Goal: Task Accomplishment & Management: Manage account settings

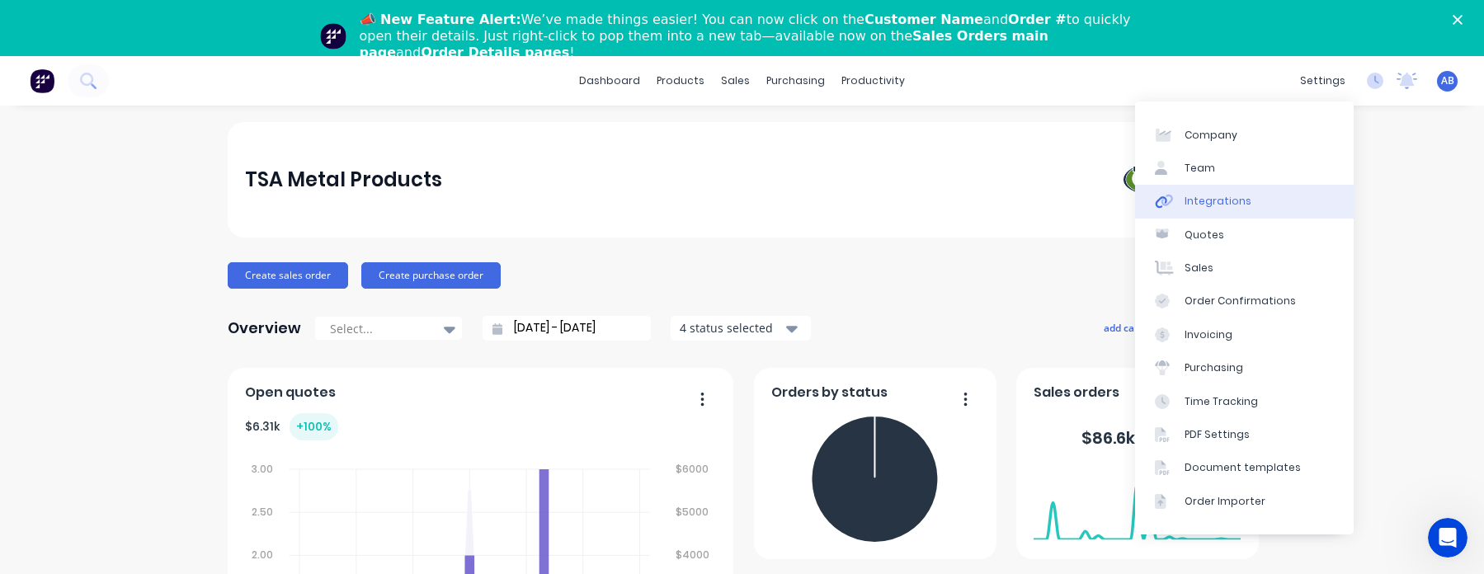
click at [1276, 204] on link "Integrations" at bounding box center [1244, 201] width 219 height 33
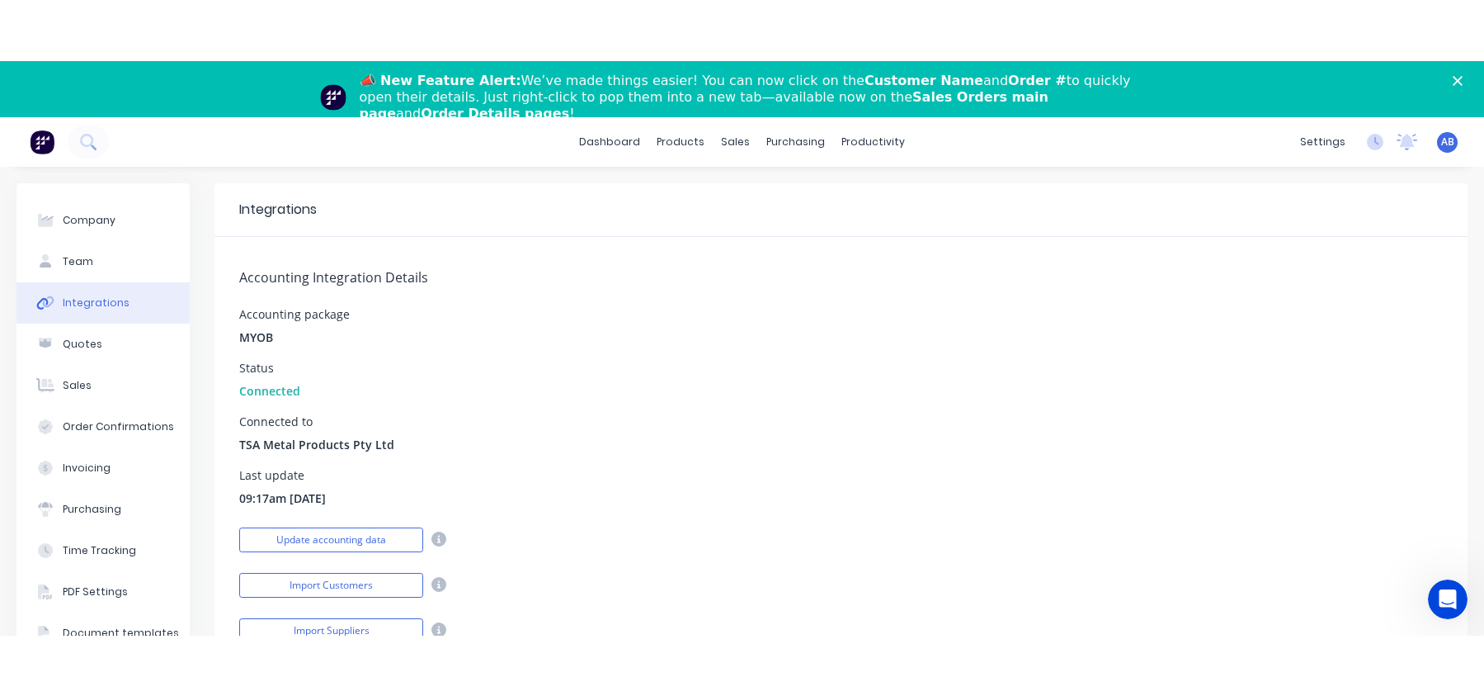
scroll to position [70, 0]
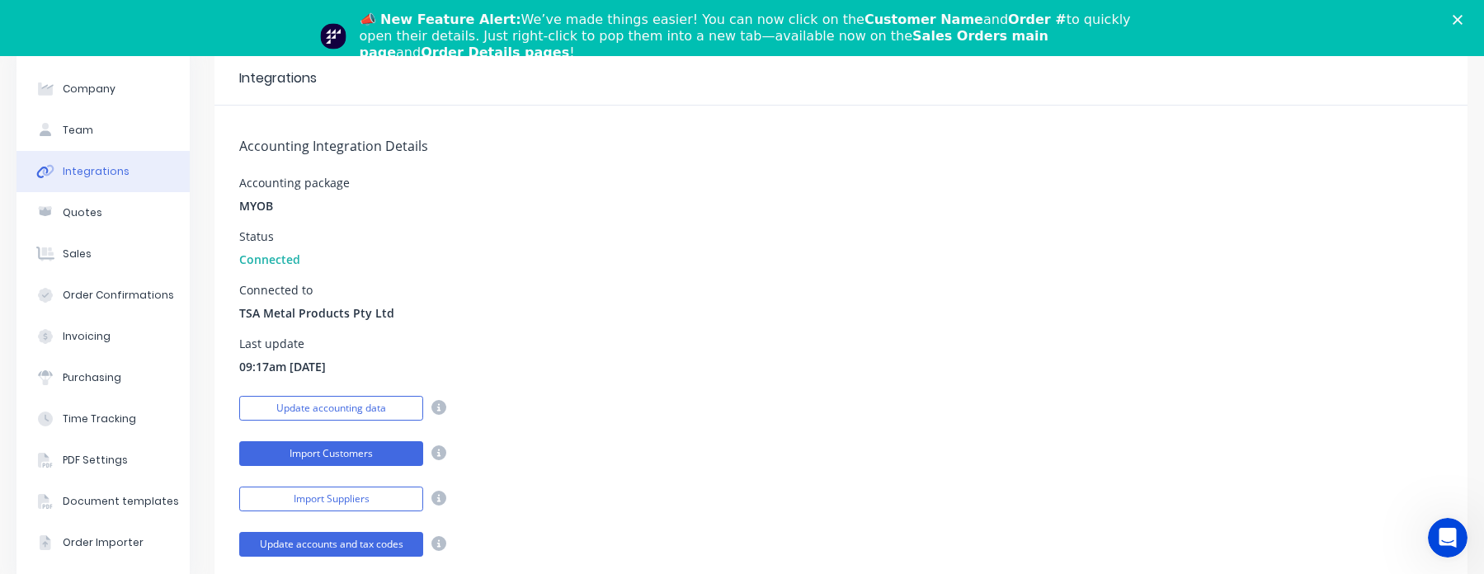
click at [304, 462] on button "Import Customers" at bounding box center [331, 453] width 184 height 25
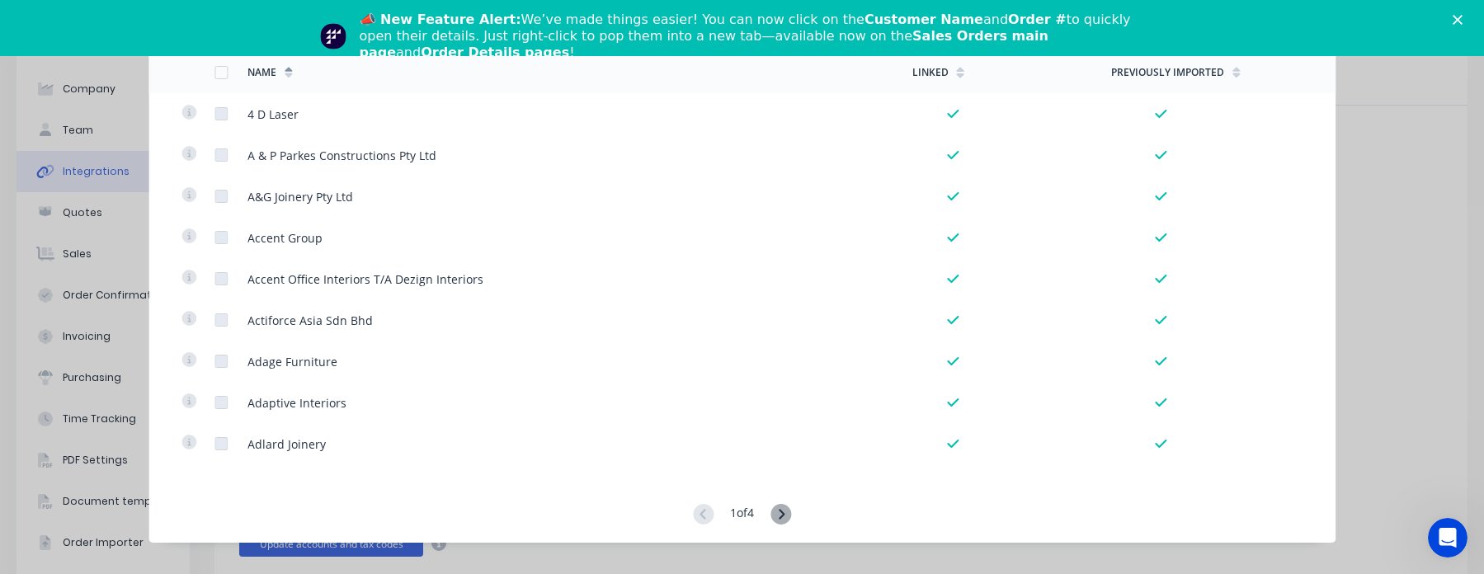
click at [773, 520] on div "1 of 4" at bounding box center [742, 515] width 98 height 22
click at [783, 515] on icon at bounding box center [781, 514] width 21 height 21
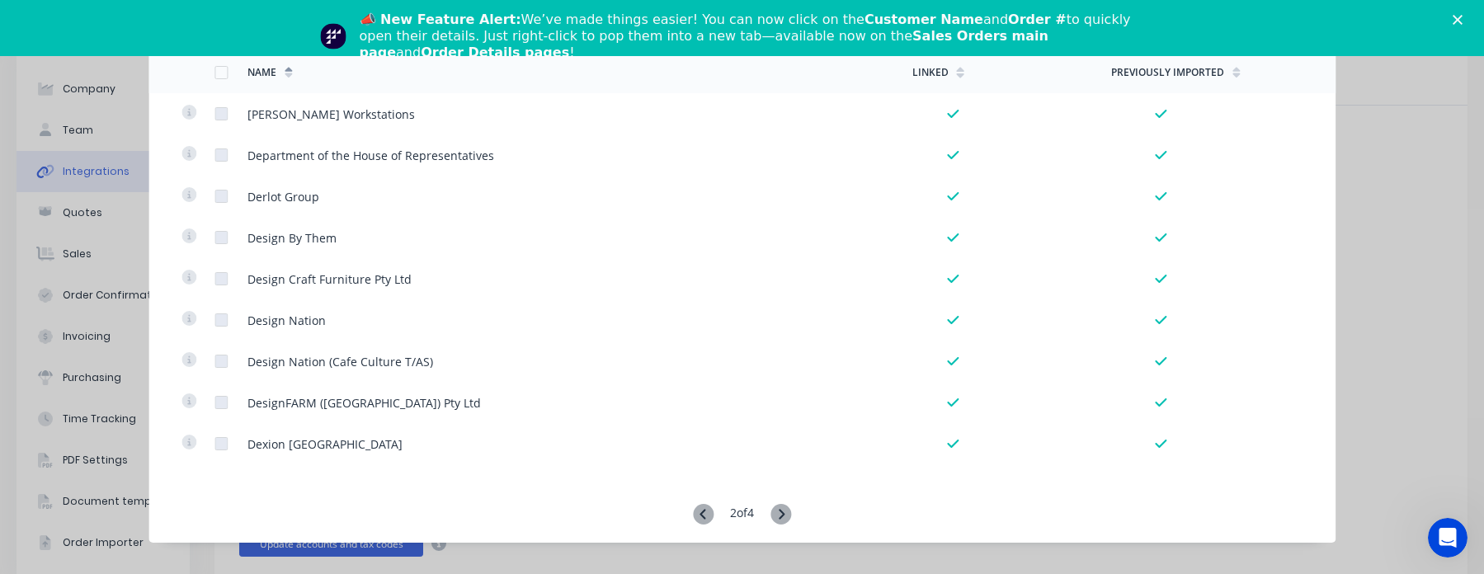
click at [785, 514] on icon at bounding box center [782, 514] width 6 height 10
click at [785, 513] on icon at bounding box center [782, 514] width 6 height 10
click at [704, 512] on icon at bounding box center [703, 514] width 21 height 21
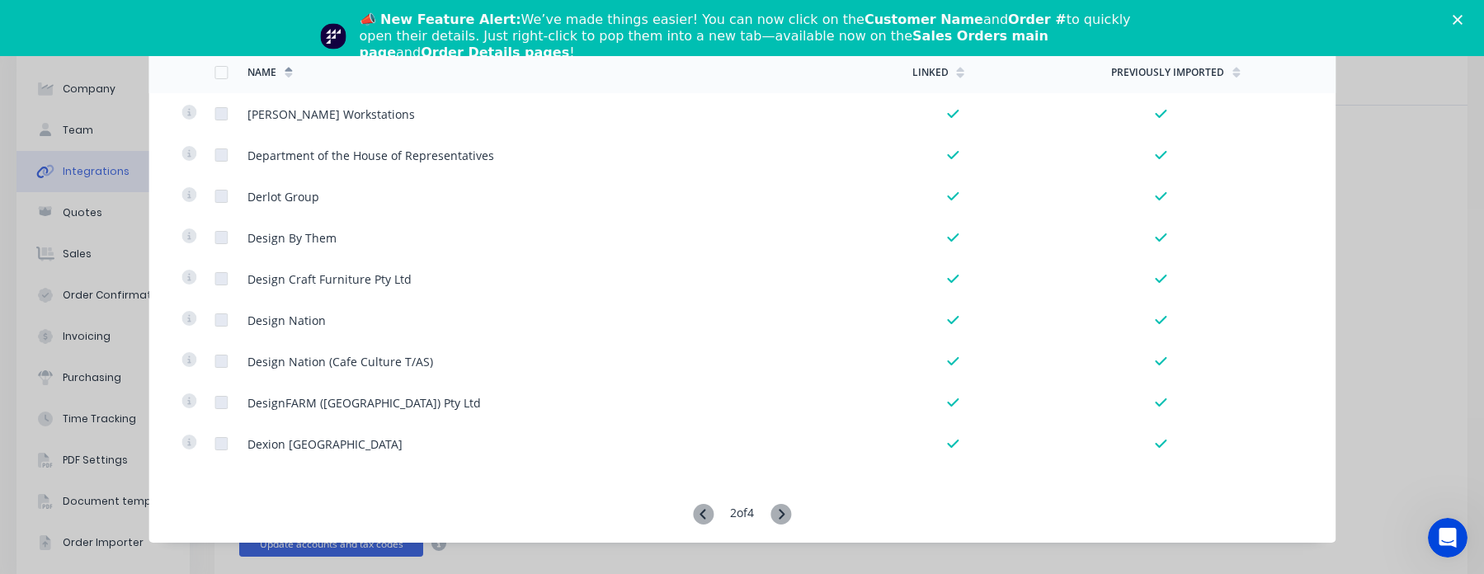
click at [704, 512] on icon at bounding box center [703, 514] width 21 height 21
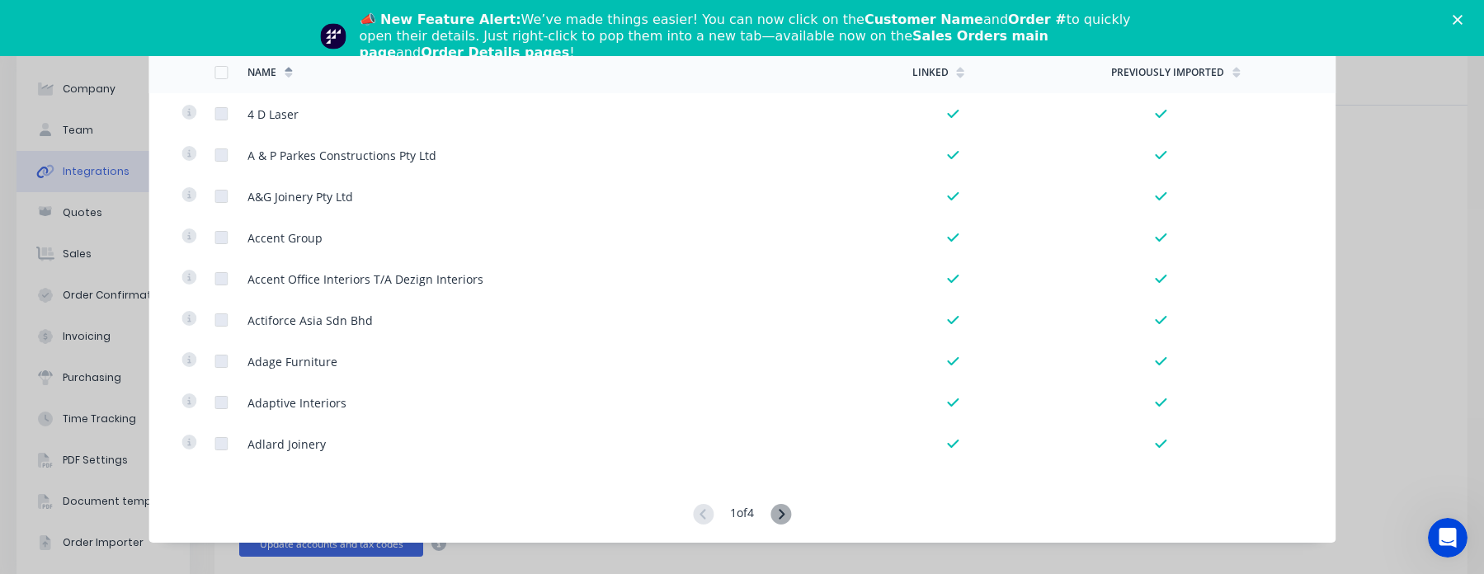
click at [784, 511] on icon at bounding box center [782, 514] width 6 height 10
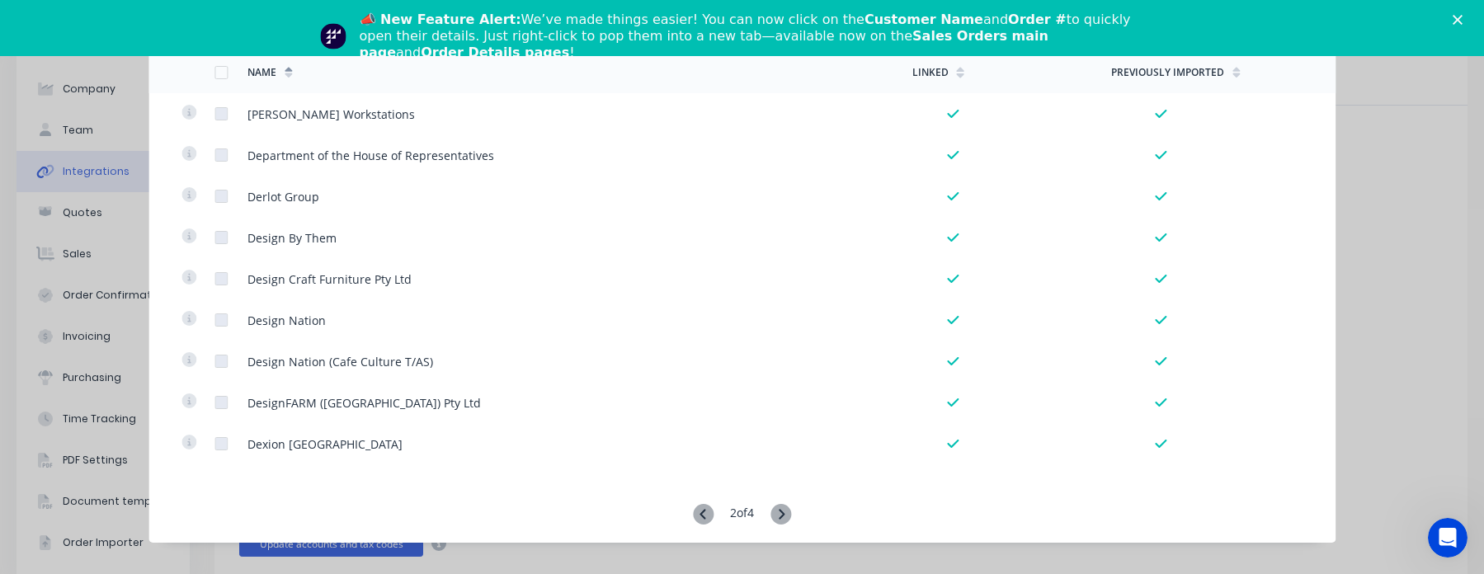
click at [779, 511] on icon at bounding box center [781, 514] width 21 height 21
click at [780, 512] on icon at bounding box center [781, 514] width 21 height 21
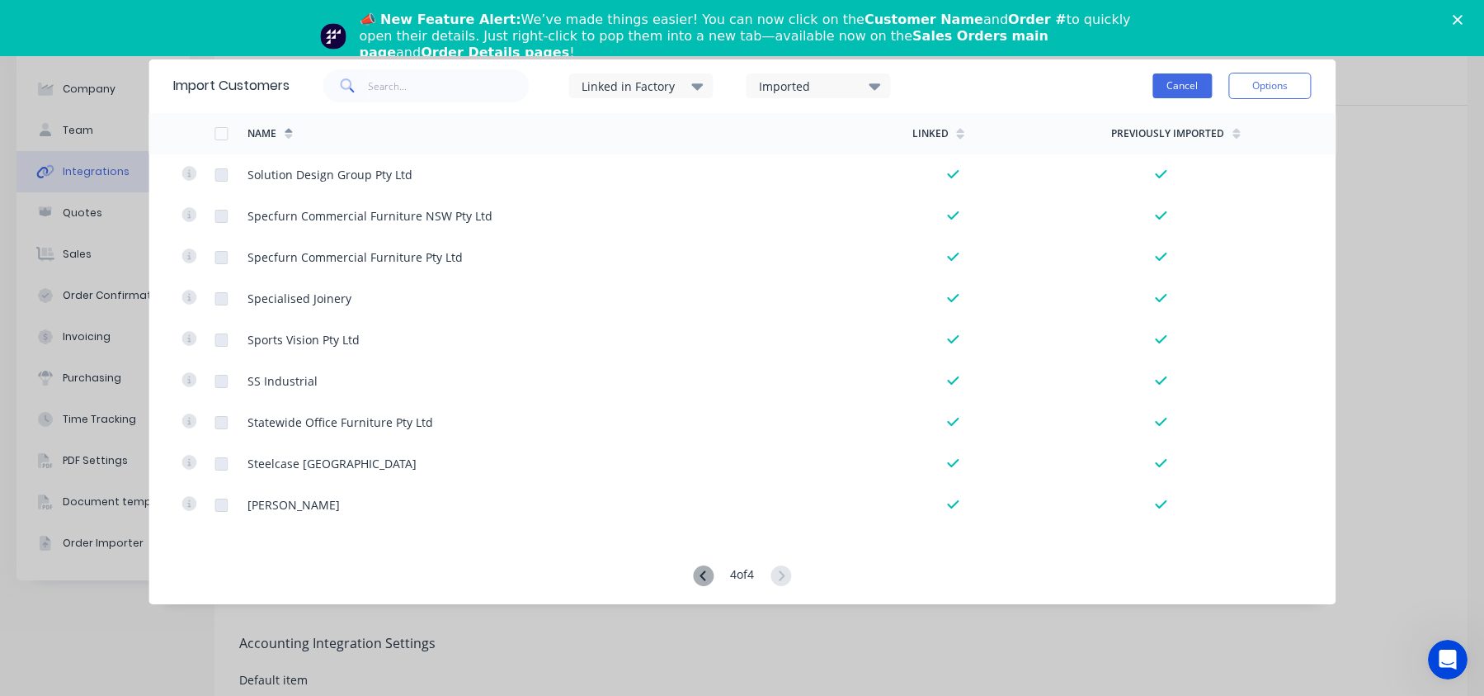
click at [1191, 92] on button "Cancel" at bounding box center [1182, 85] width 59 height 25
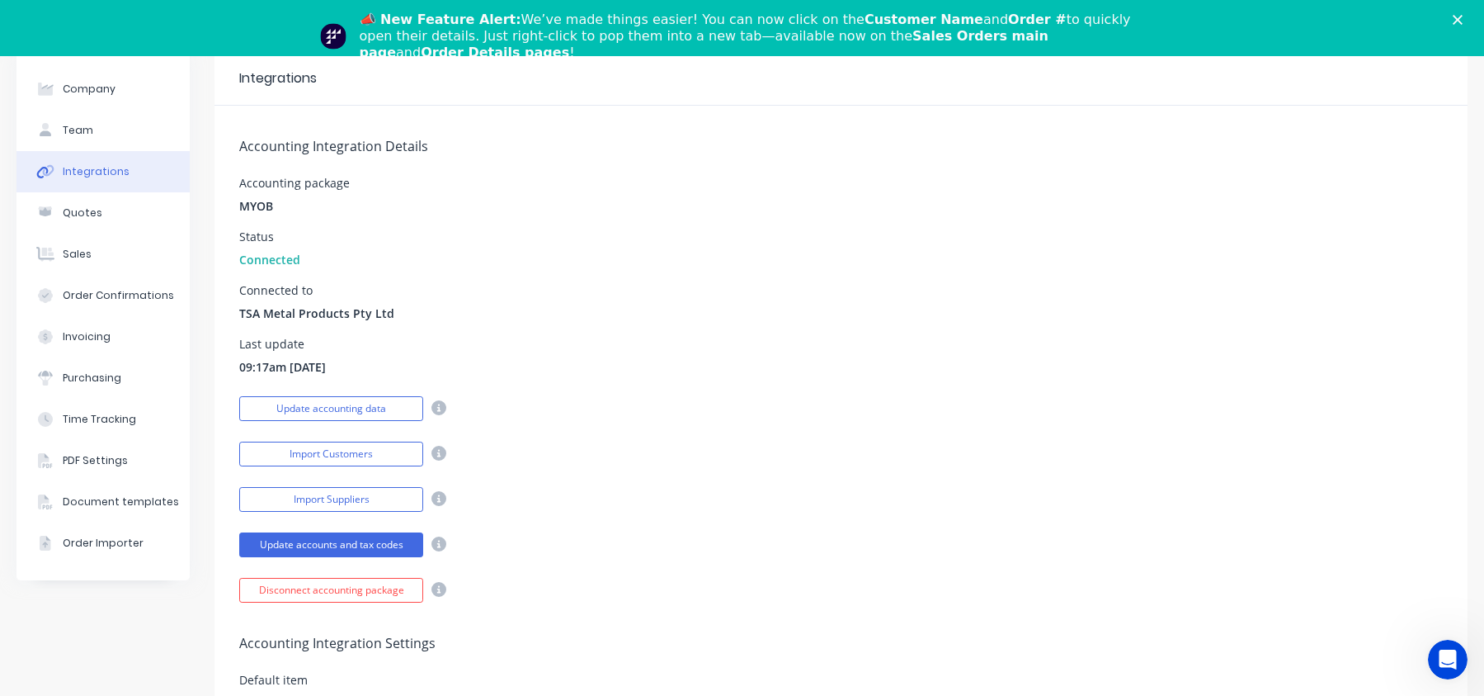
scroll to position [0, 0]
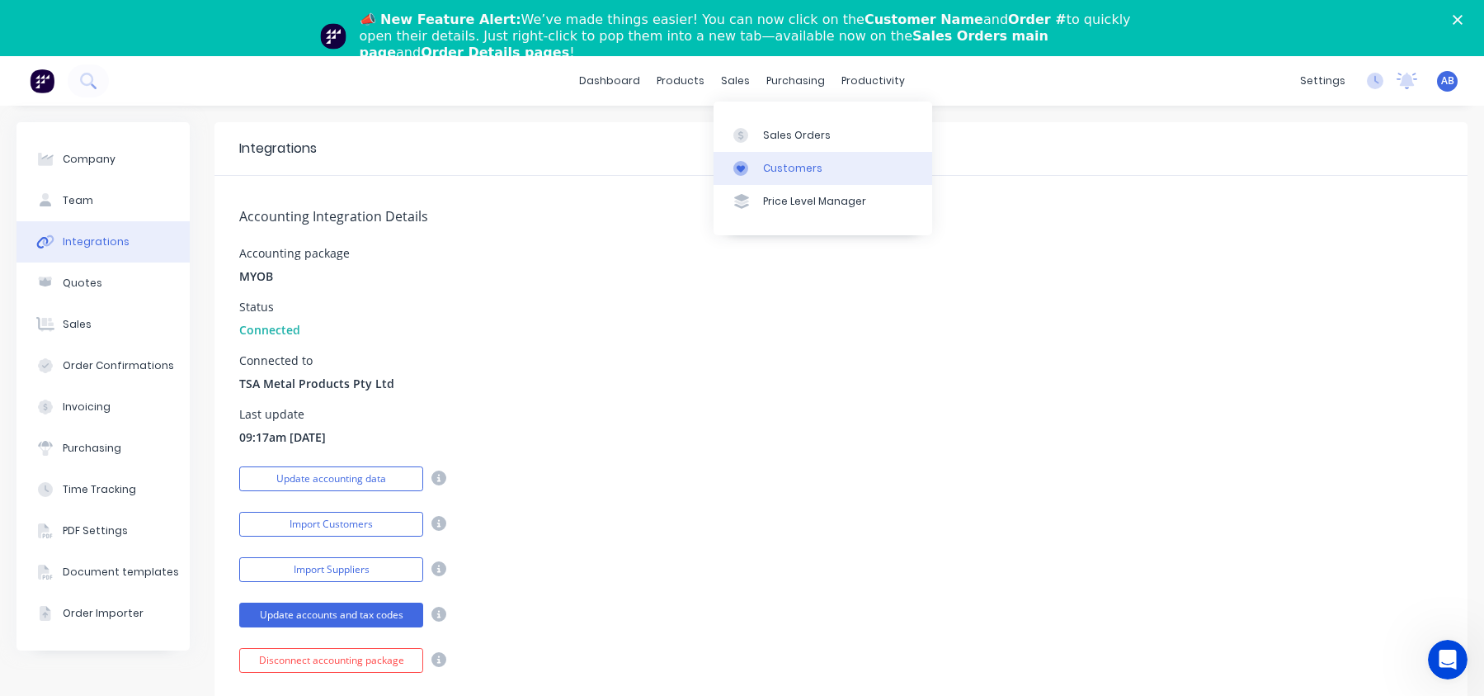
click at [792, 158] on link "Customers" at bounding box center [823, 168] width 219 height 33
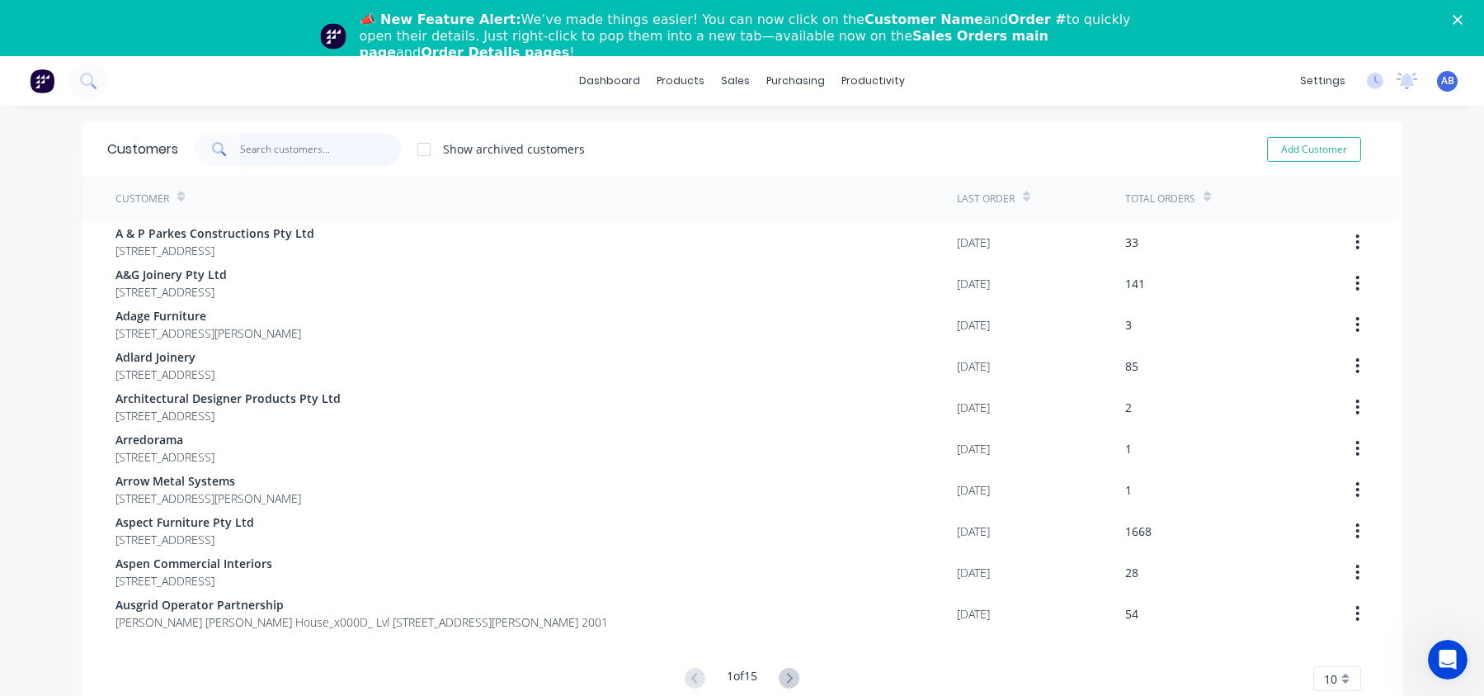
click at [355, 146] on input "text" at bounding box center [320, 149] width 161 height 33
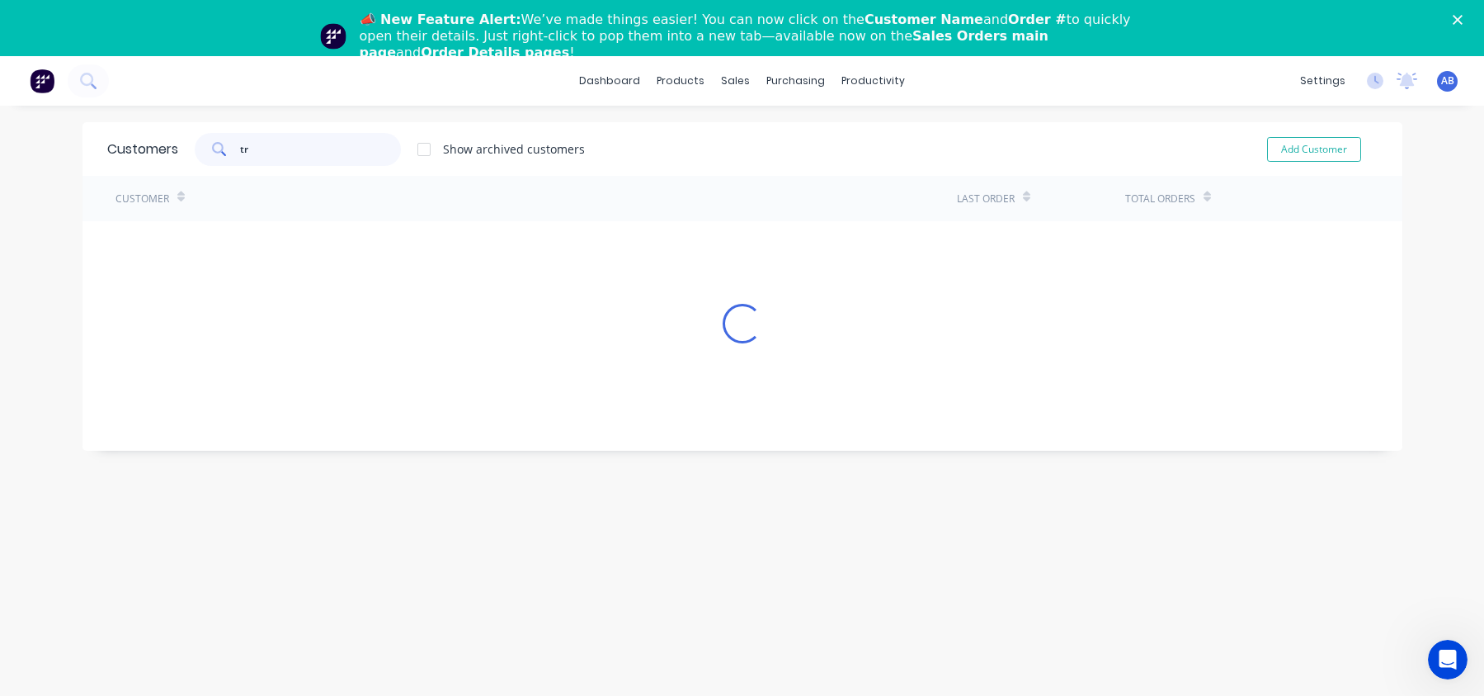
type input "t"
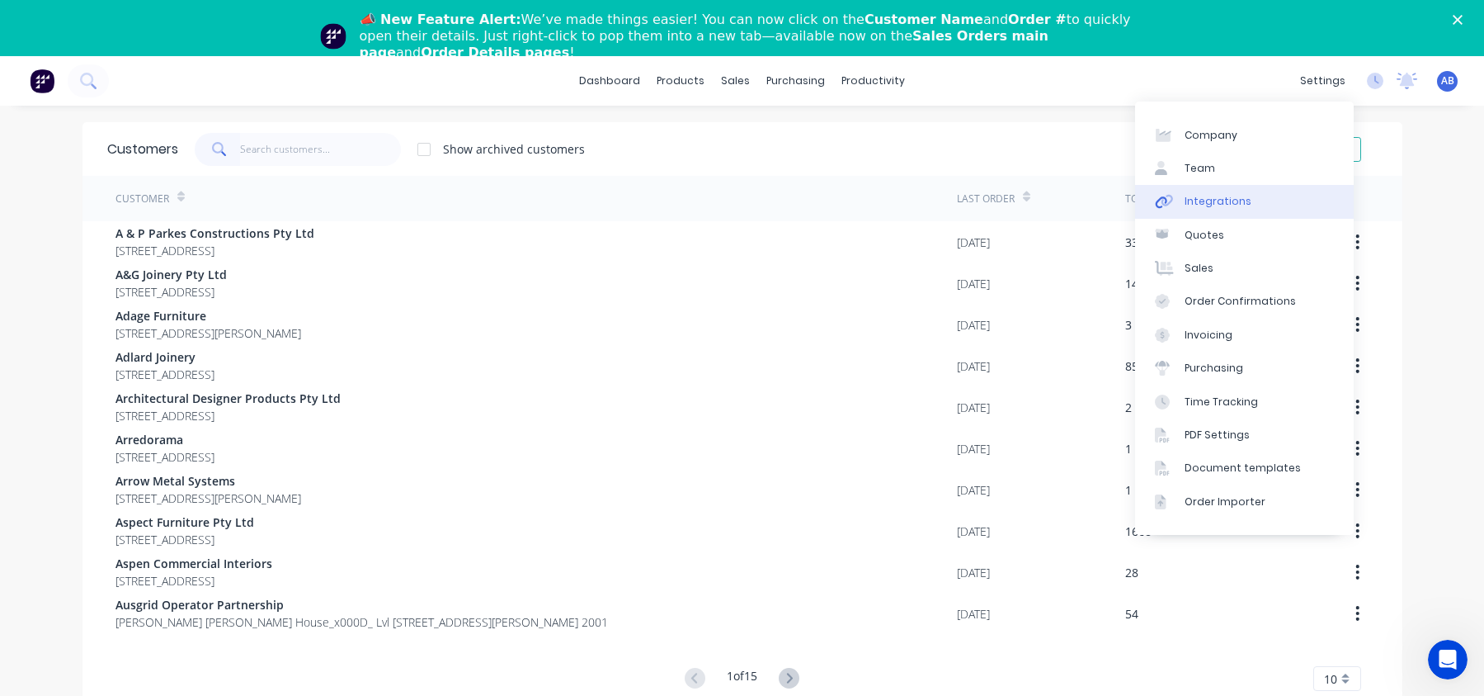
click at [1297, 210] on link "Integrations" at bounding box center [1244, 201] width 219 height 33
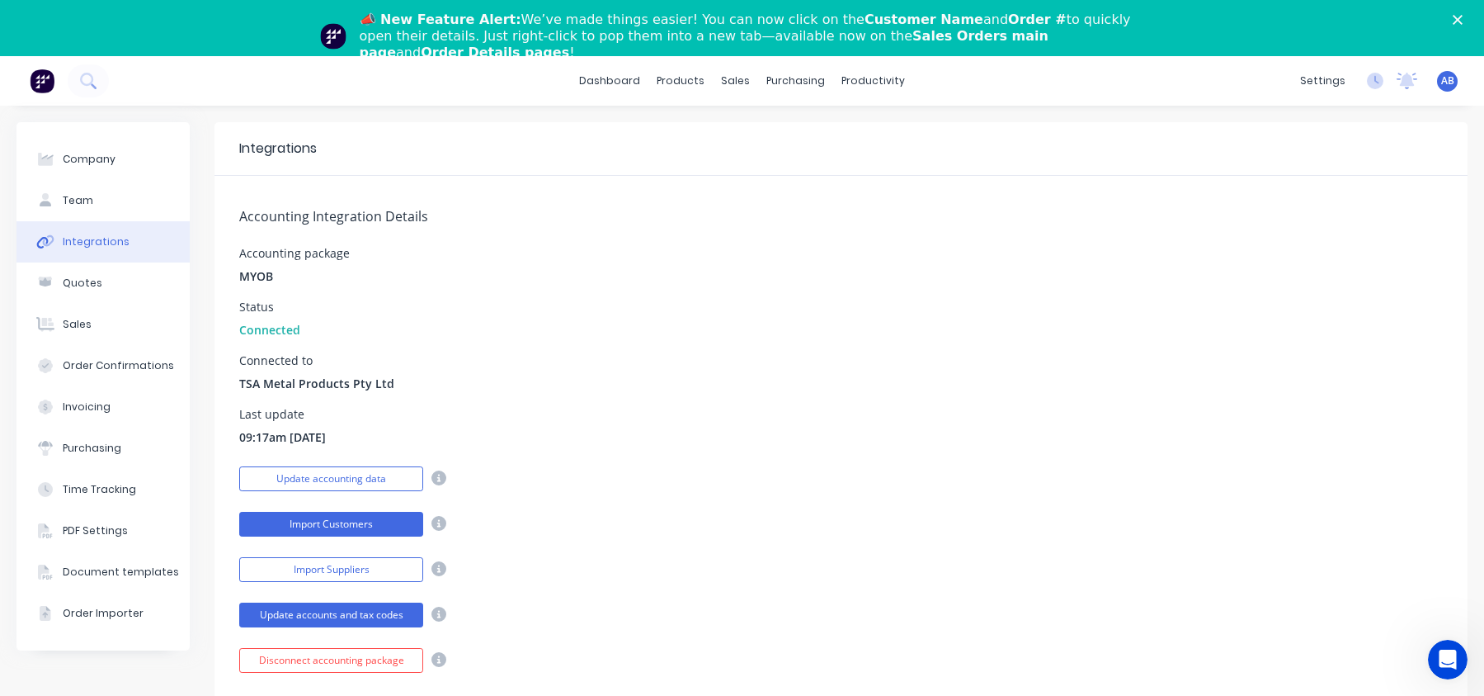
click at [396, 517] on button "Import Customers" at bounding box center [331, 524] width 184 height 25
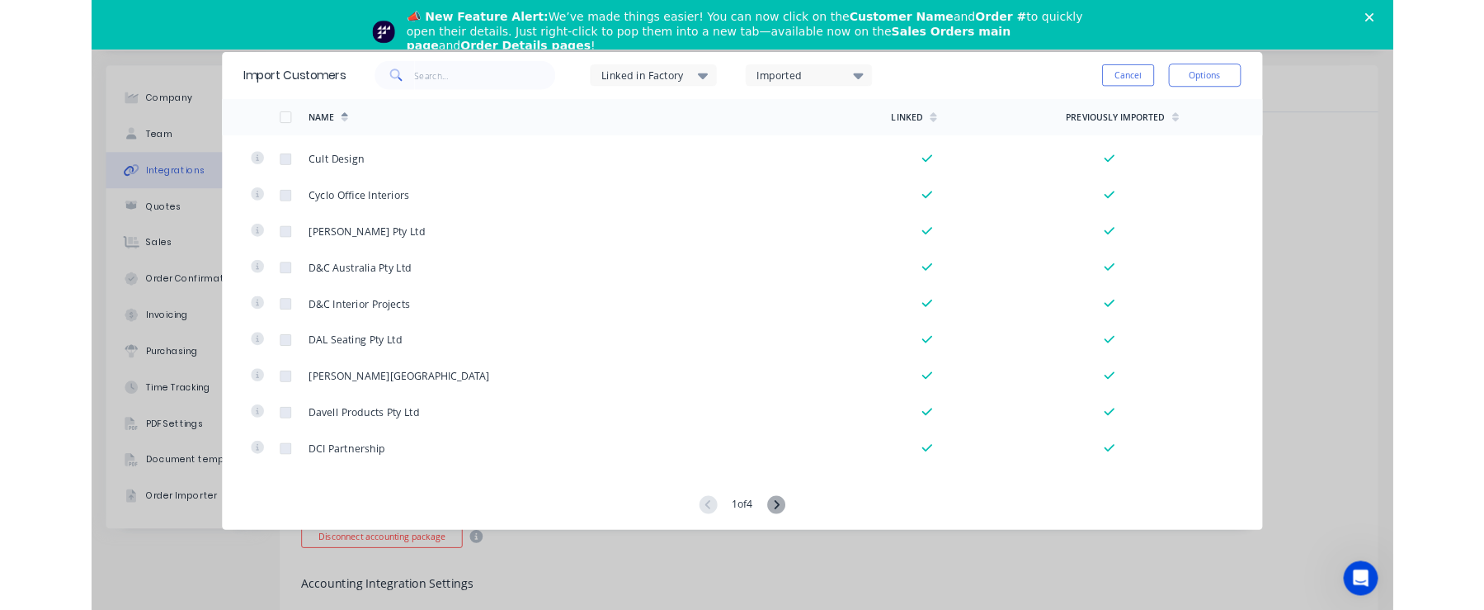
scroll to position [56, 0]
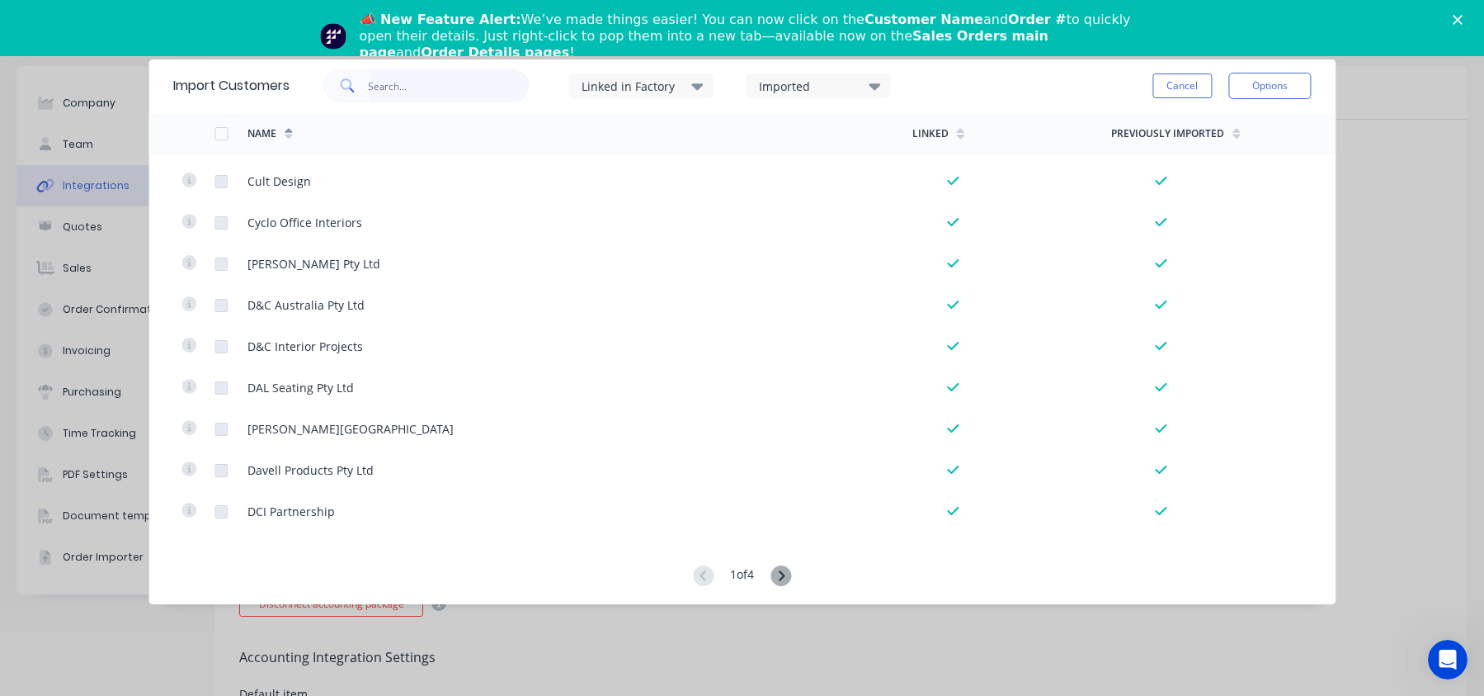
click at [469, 88] on input "text" at bounding box center [448, 85] width 161 height 33
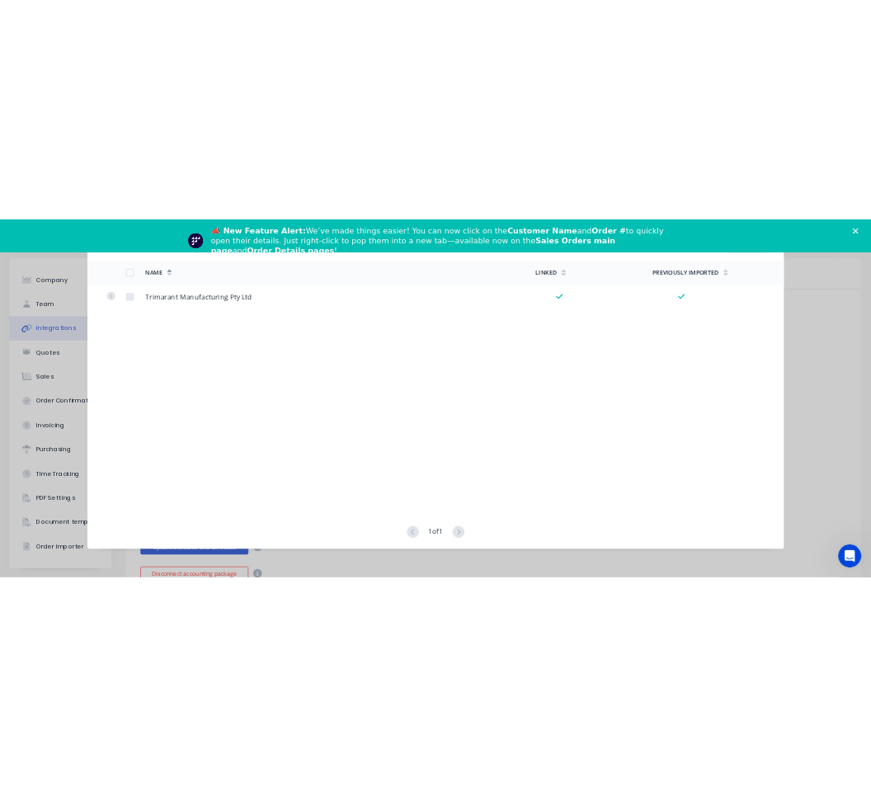
scroll to position [0, 0]
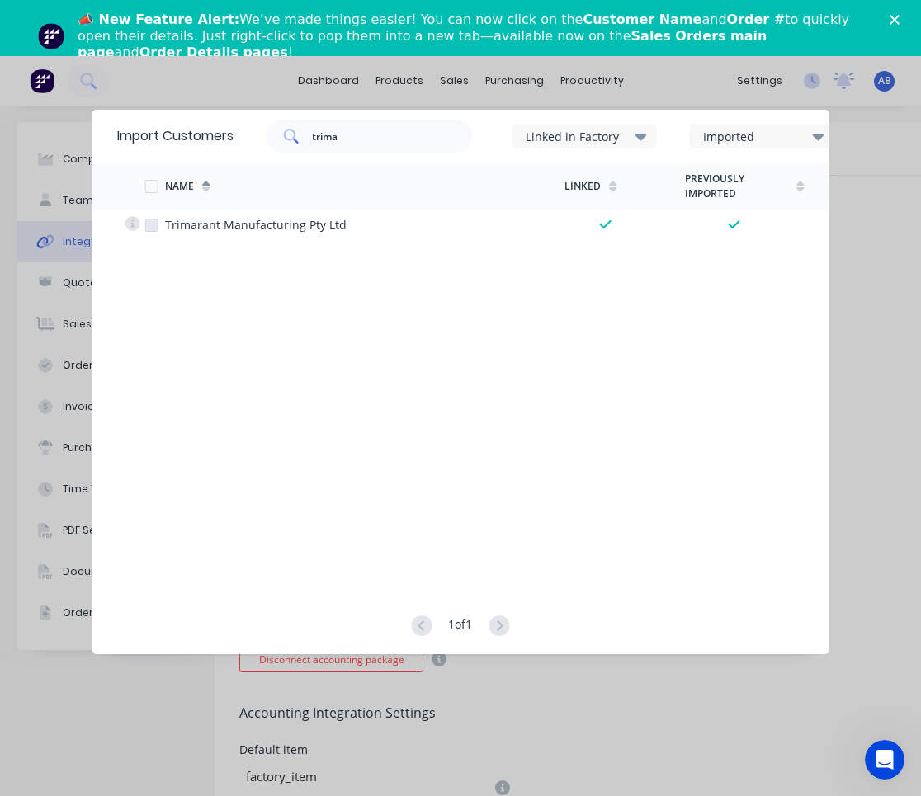
click at [894, 21] on polygon "Close" at bounding box center [894, 20] width 10 height 10
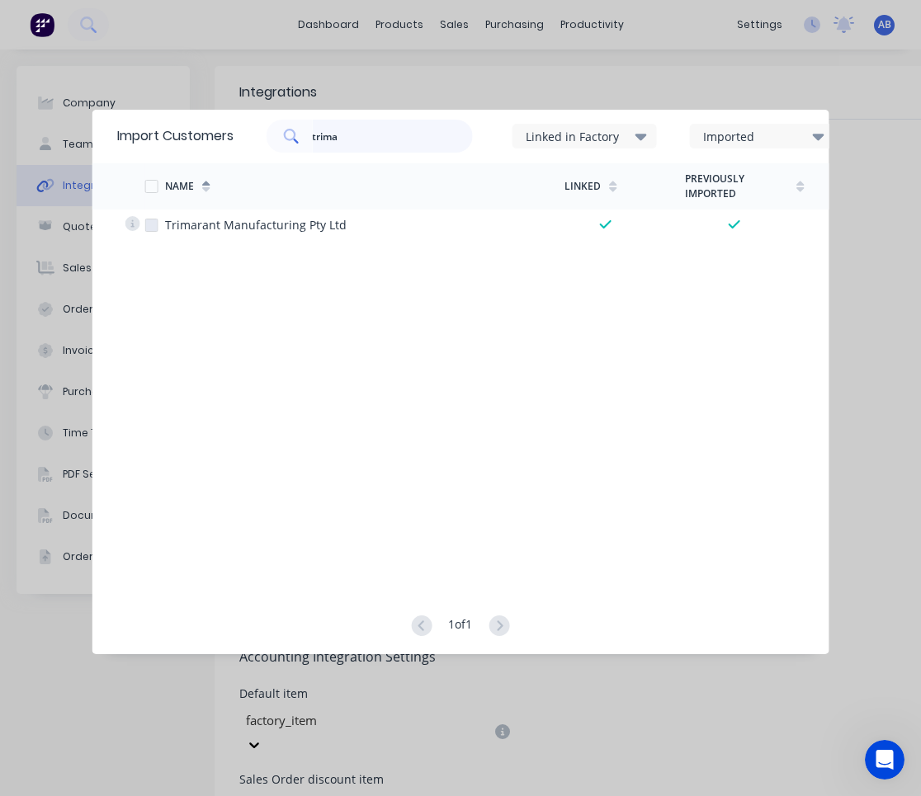
click at [406, 135] on input "trima" at bounding box center [392, 136] width 161 height 33
type input "t"
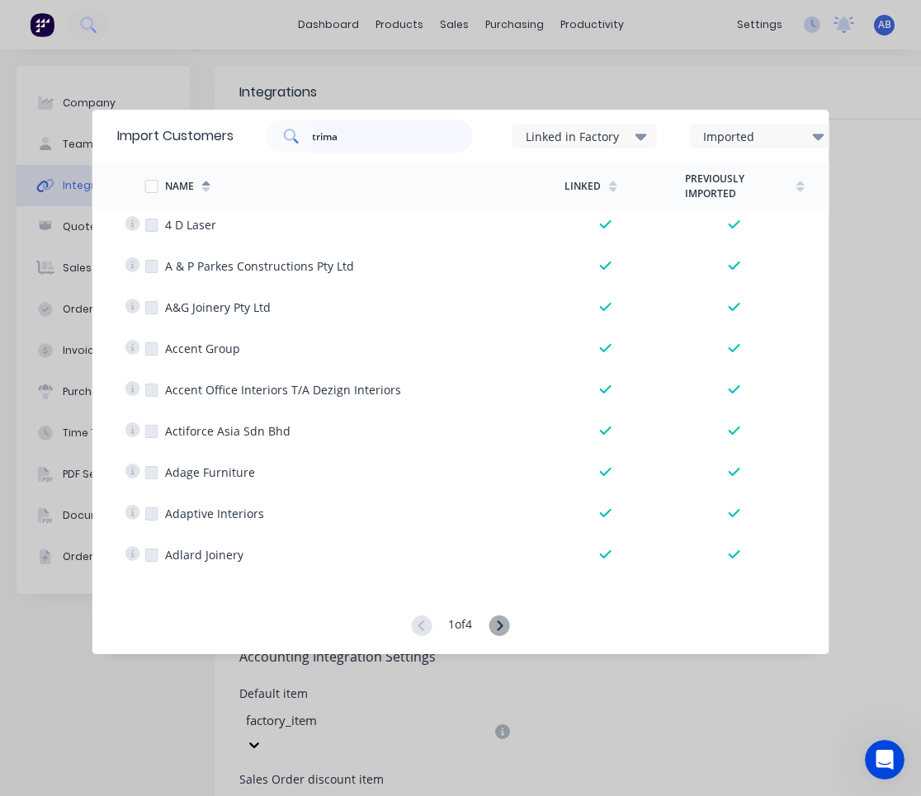
type input "trima"
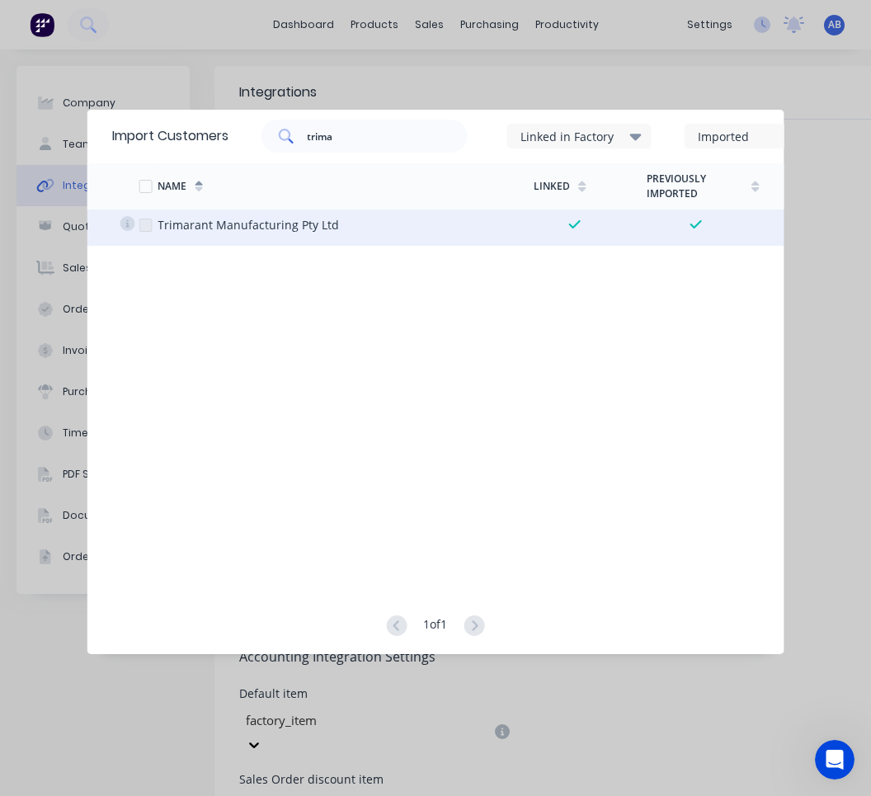
click at [142, 228] on div at bounding box center [145, 225] width 33 height 33
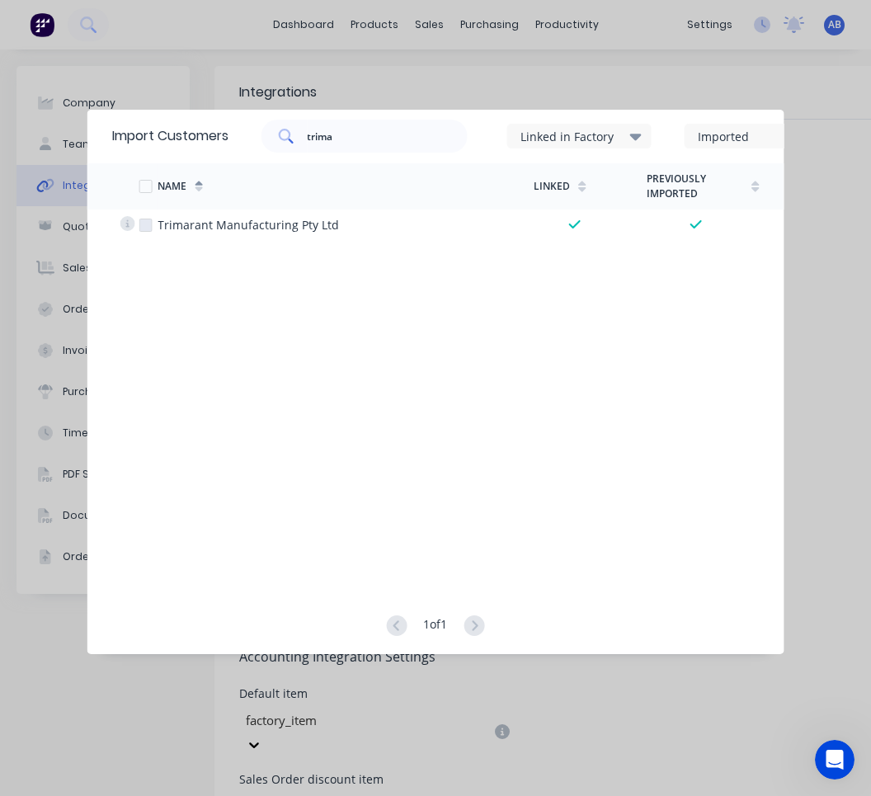
click at [624, 139] on div "Linked in Factory" at bounding box center [573, 136] width 104 height 17
click at [569, 189] on div "All" at bounding box center [643, 190] width 165 height 17
click at [613, 146] on div "Linked in Factory" at bounding box center [579, 136] width 144 height 25
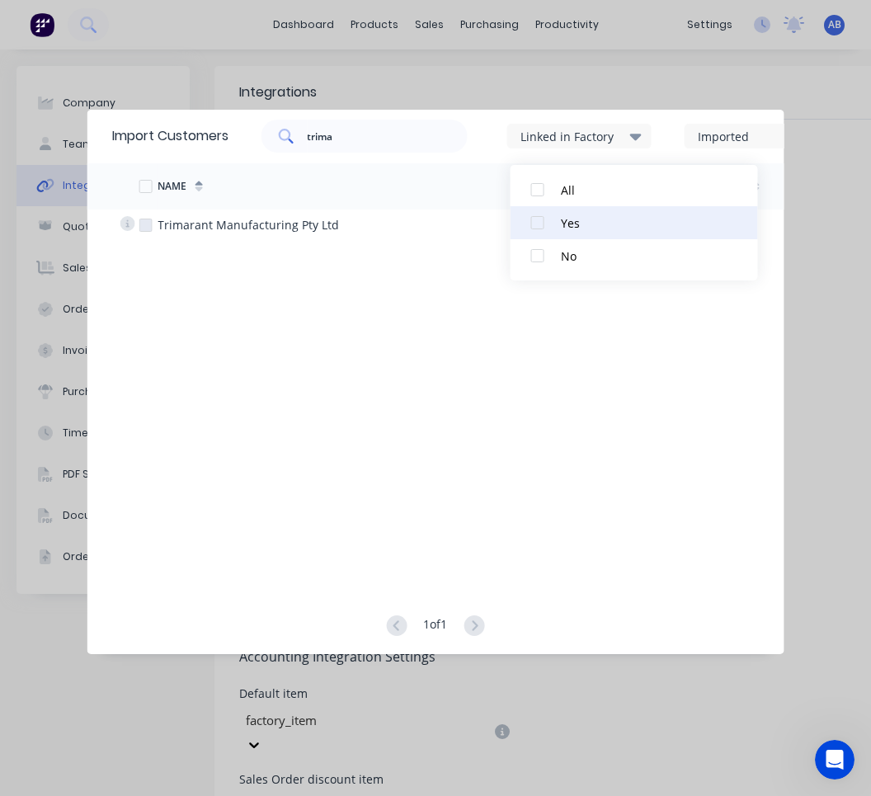
click at [571, 226] on div "Yes" at bounding box center [643, 223] width 165 height 17
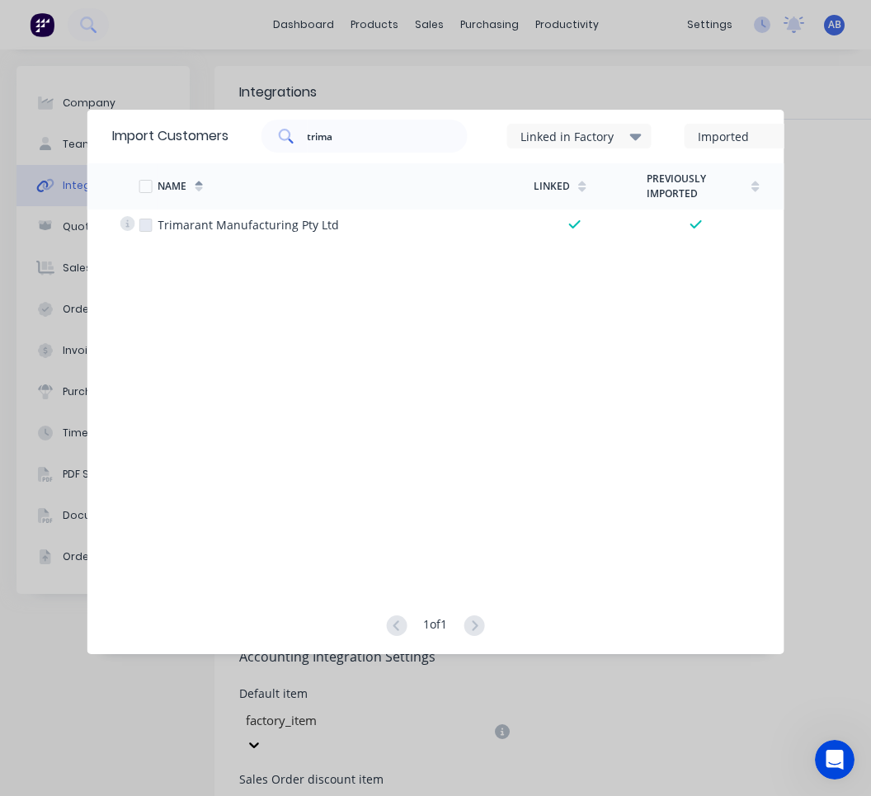
click at [607, 145] on div "Linked in Factory" at bounding box center [579, 136] width 144 height 25
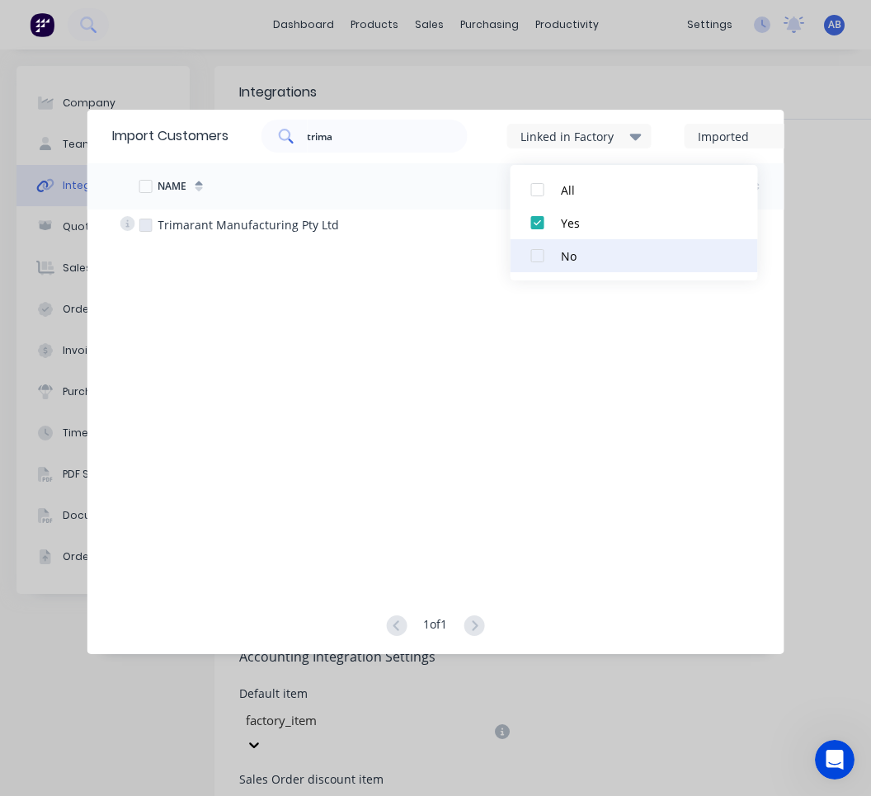
click at [572, 265] on button "No" at bounding box center [635, 255] width 248 height 33
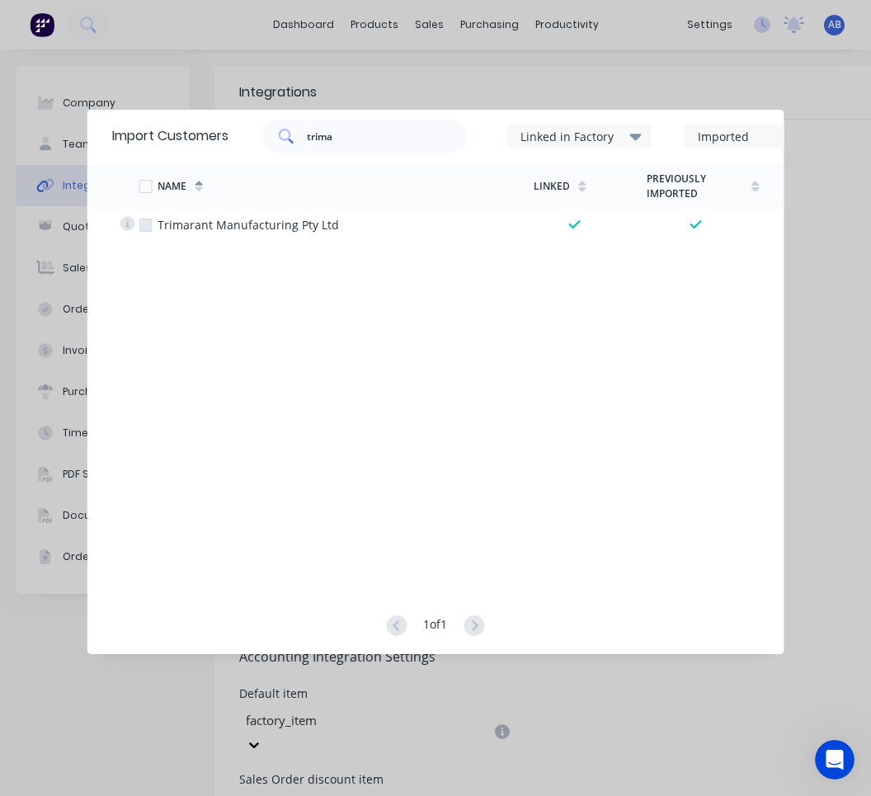
click at [605, 151] on div "Linked in Factory" at bounding box center [579, 136] width 144 height 50
click at [605, 141] on div "Linked in Factory" at bounding box center [573, 136] width 104 height 17
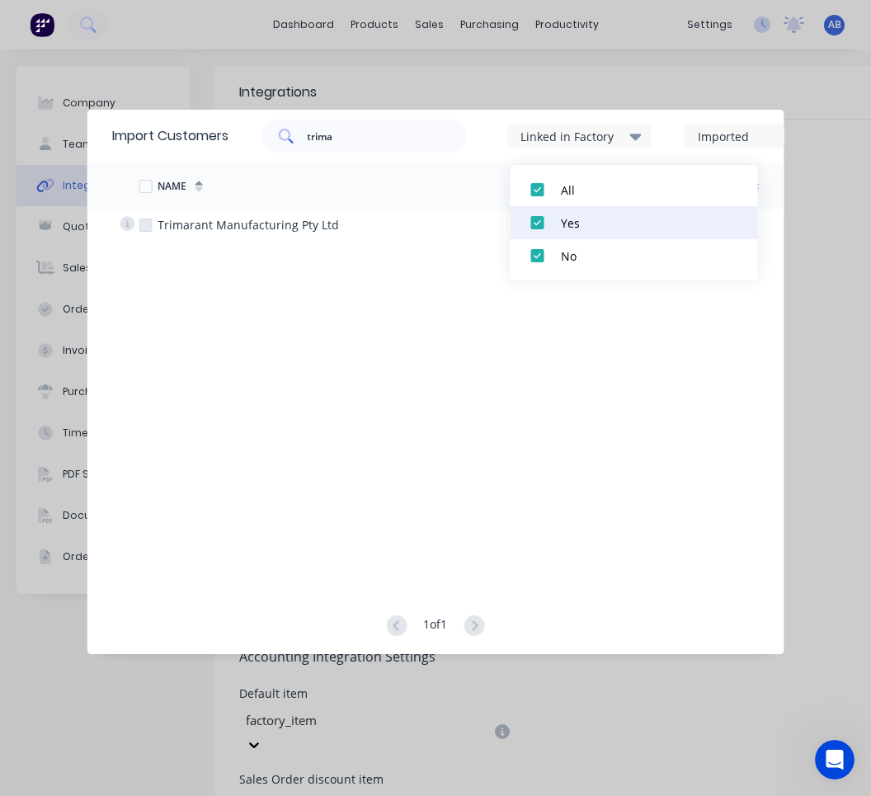
click at [579, 228] on div "Yes" at bounding box center [643, 223] width 165 height 17
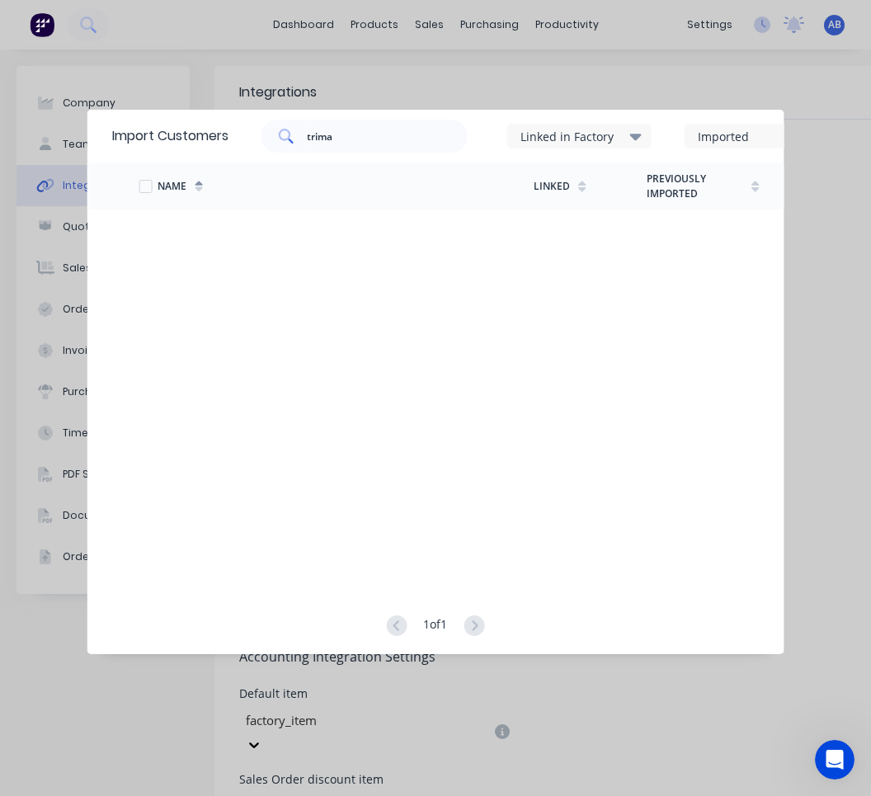
click at [613, 139] on div "Linked in Factory" at bounding box center [573, 136] width 104 height 17
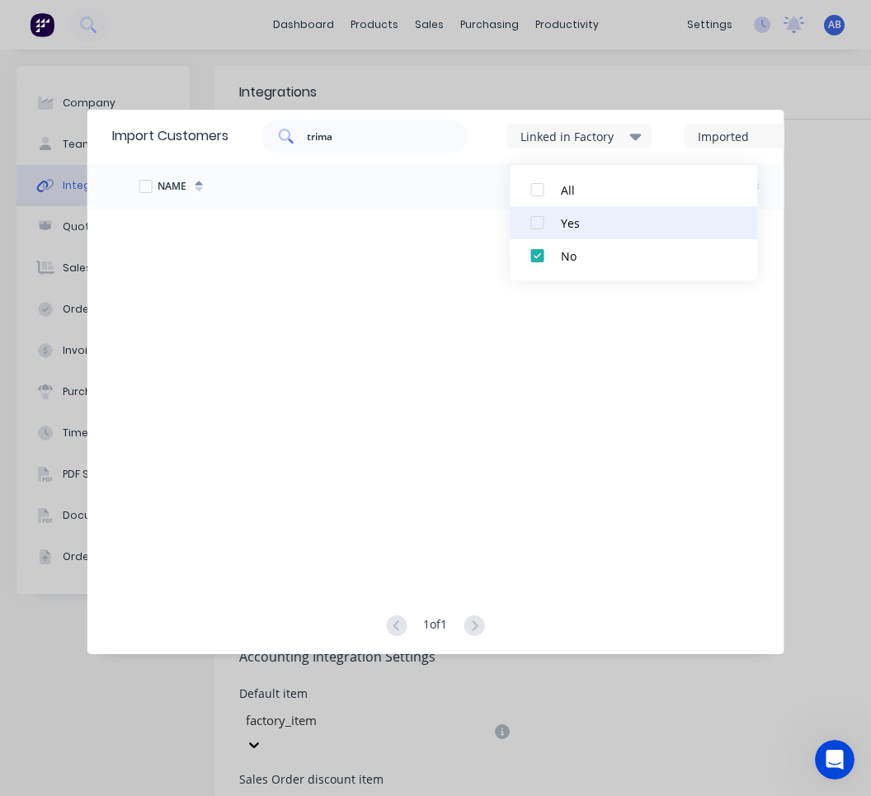
click at [587, 218] on div "Yes" at bounding box center [643, 223] width 165 height 17
